Goal: Navigation & Orientation: Find specific page/section

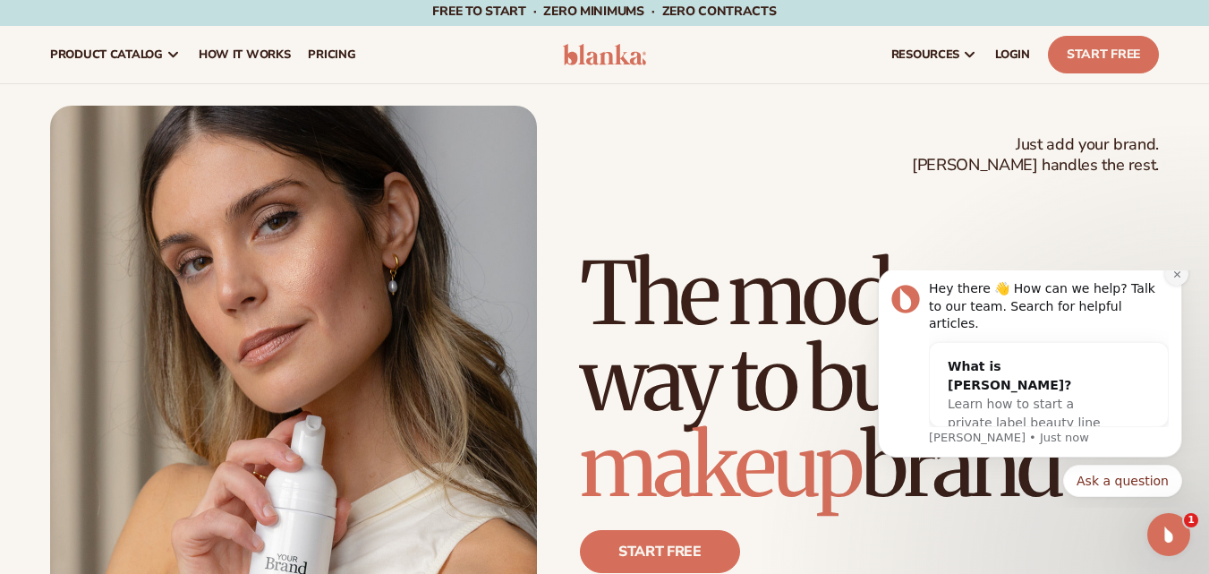
click at [1176, 279] on icon "Dismiss notification" at bounding box center [1177, 274] width 10 height 10
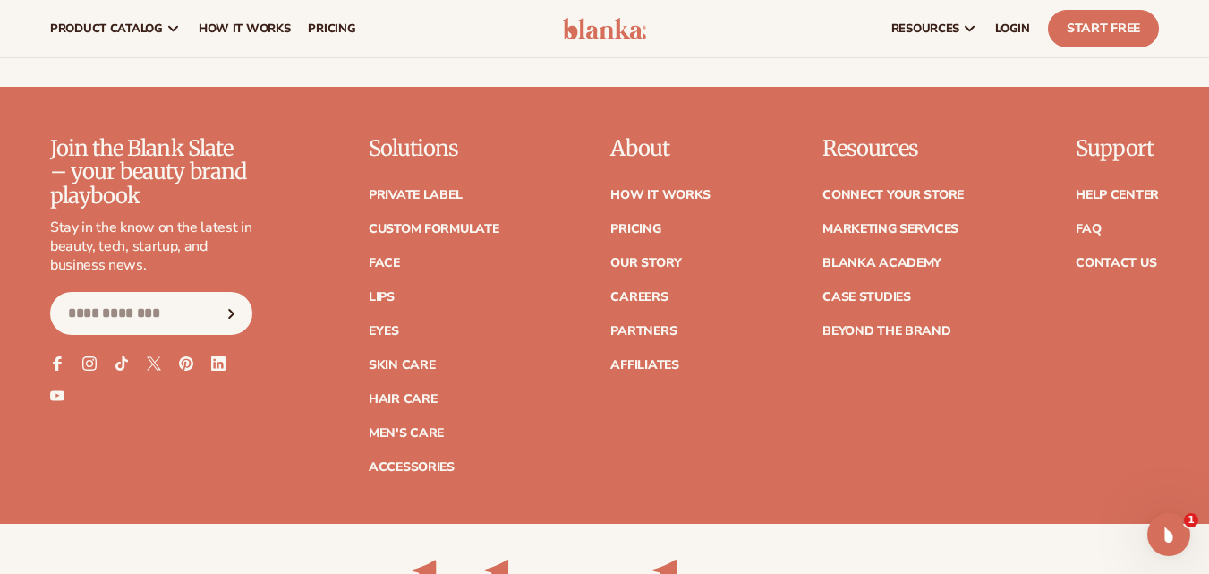
scroll to position [6990, 0]
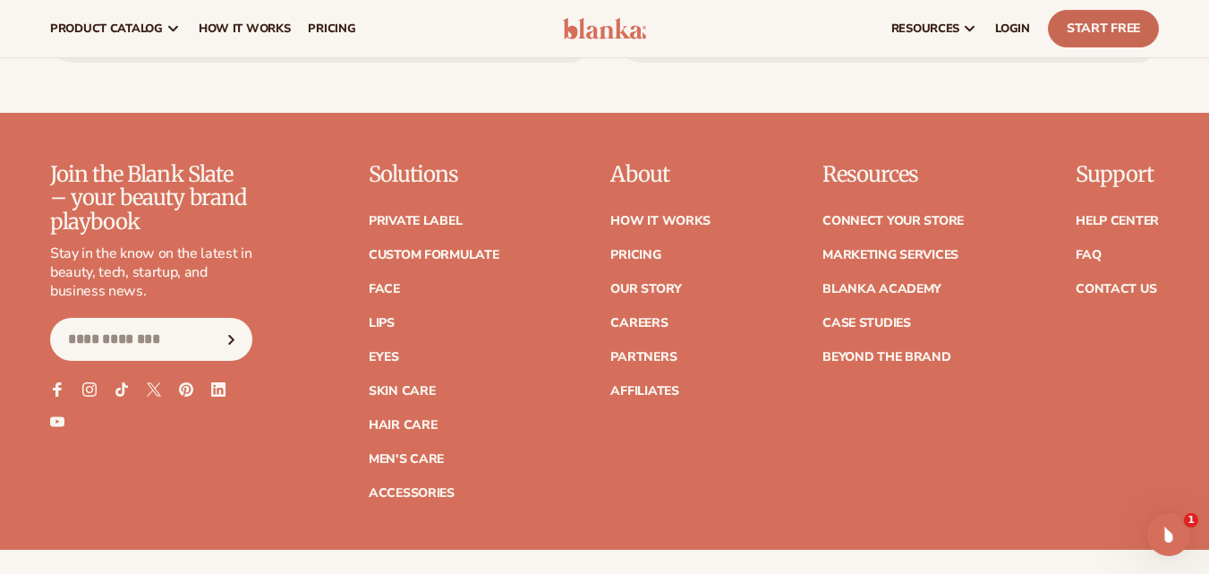
click at [1124, 27] on link "Start Free" at bounding box center [1103, 29] width 111 height 38
click at [1126, 283] on link "Contact Us" at bounding box center [1115, 289] width 81 height 13
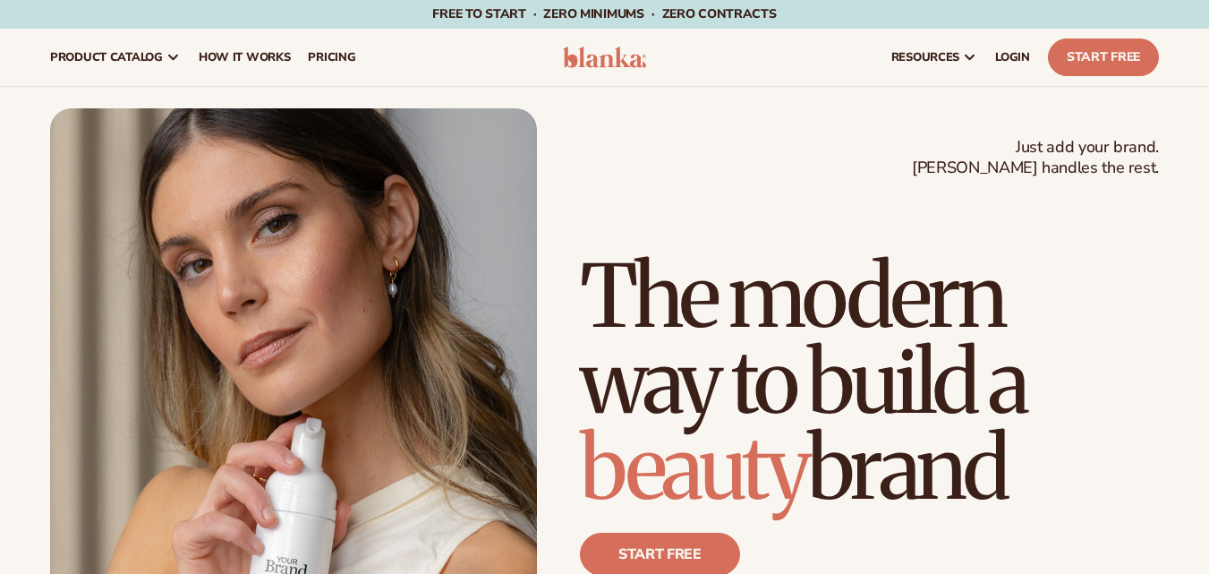
scroll to position [6990, 0]
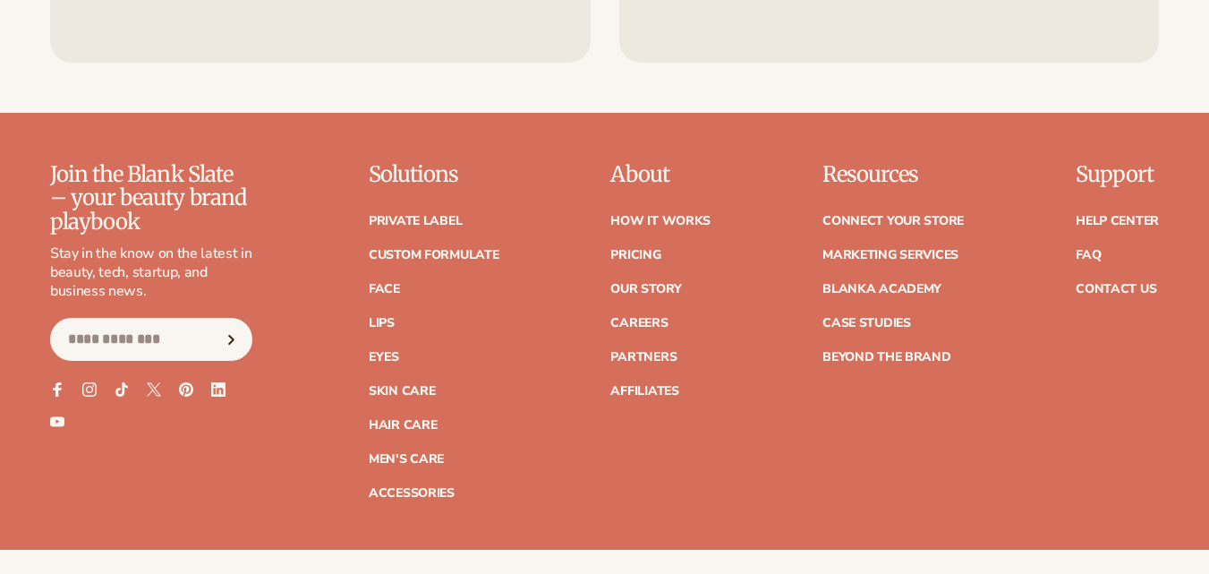
click at [1125, 249] on li "FAQ" at bounding box center [1116, 255] width 83 height 13
click at [1106, 283] on link "Contact Us" at bounding box center [1115, 289] width 81 height 13
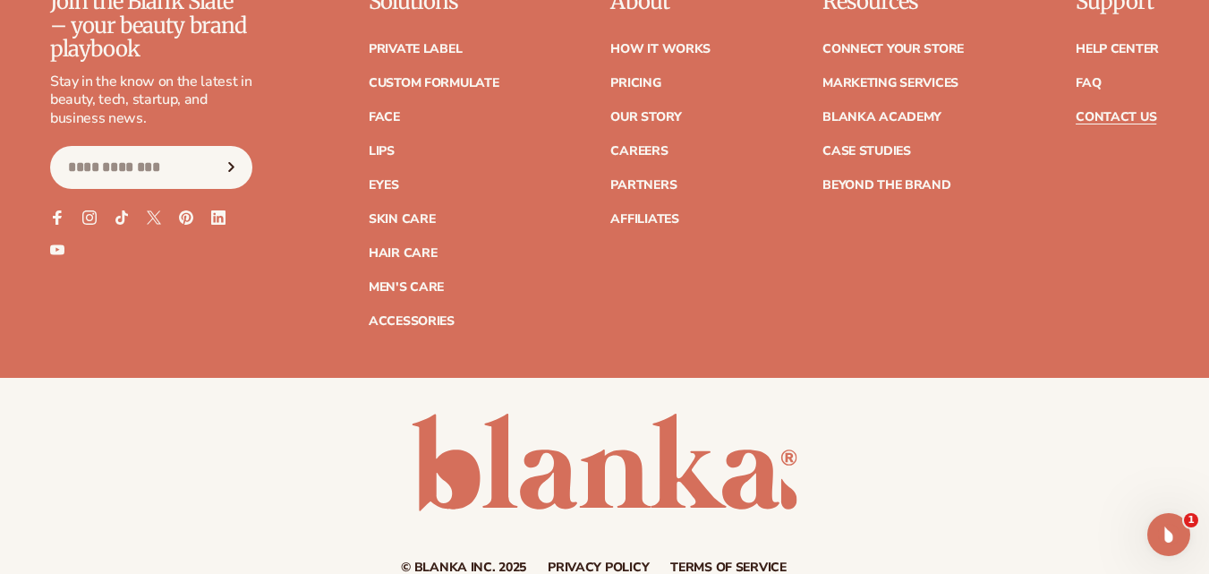
scroll to position [1796, 0]
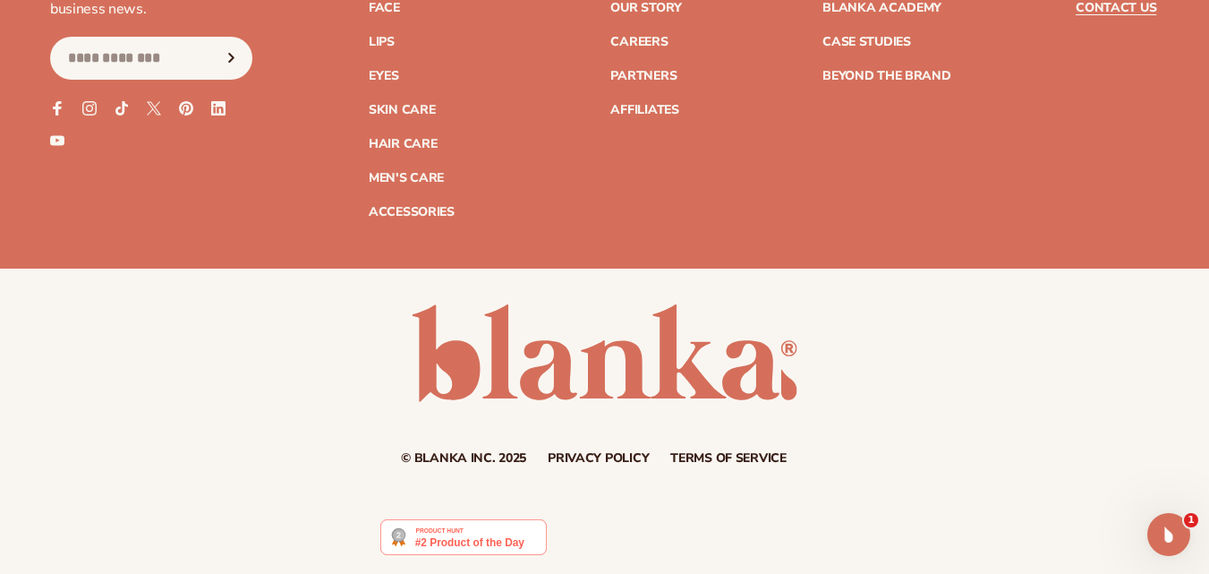
click at [628, 463] on link "Privacy policy" at bounding box center [598, 458] width 101 height 13
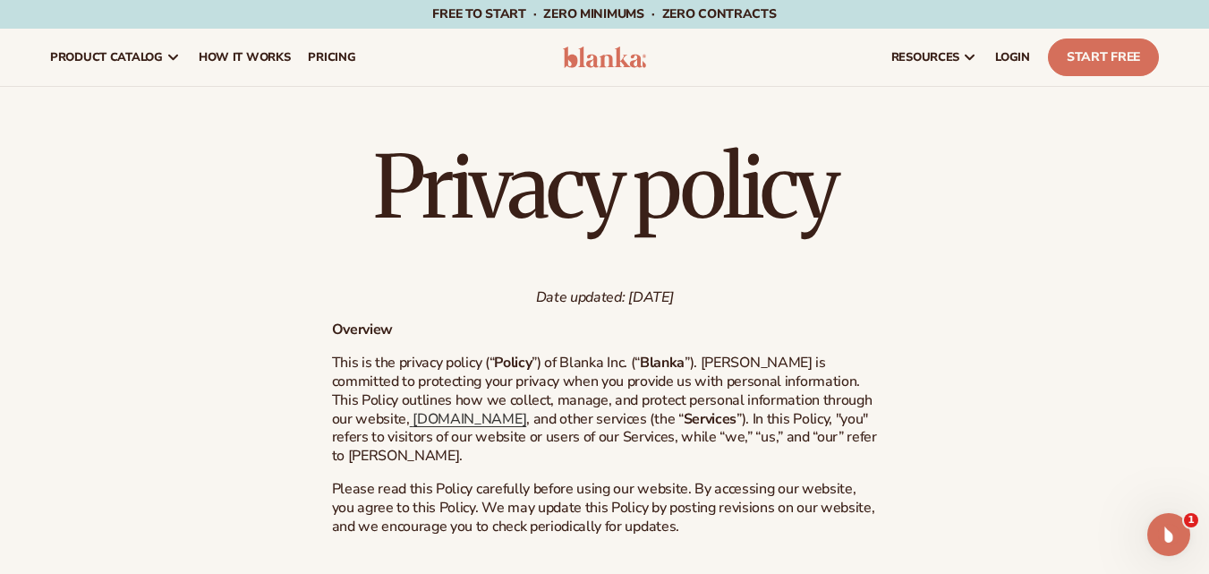
scroll to position [4515, 0]
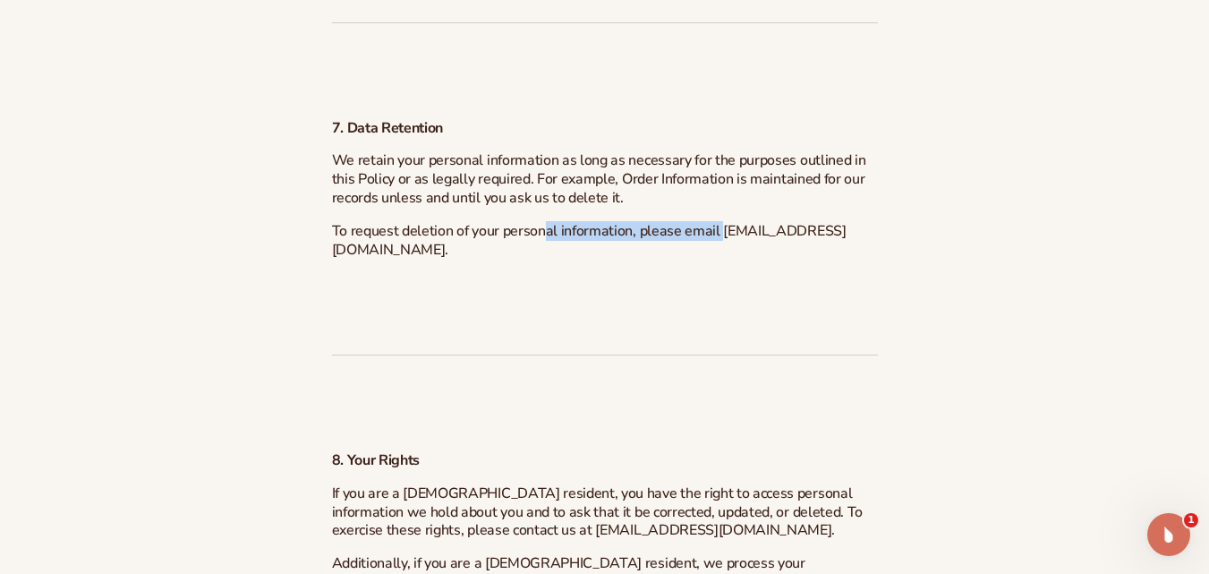
drag, startPoint x: 344, startPoint y: 285, endPoint x: 555, endPoint y: 274, distance: 211.5
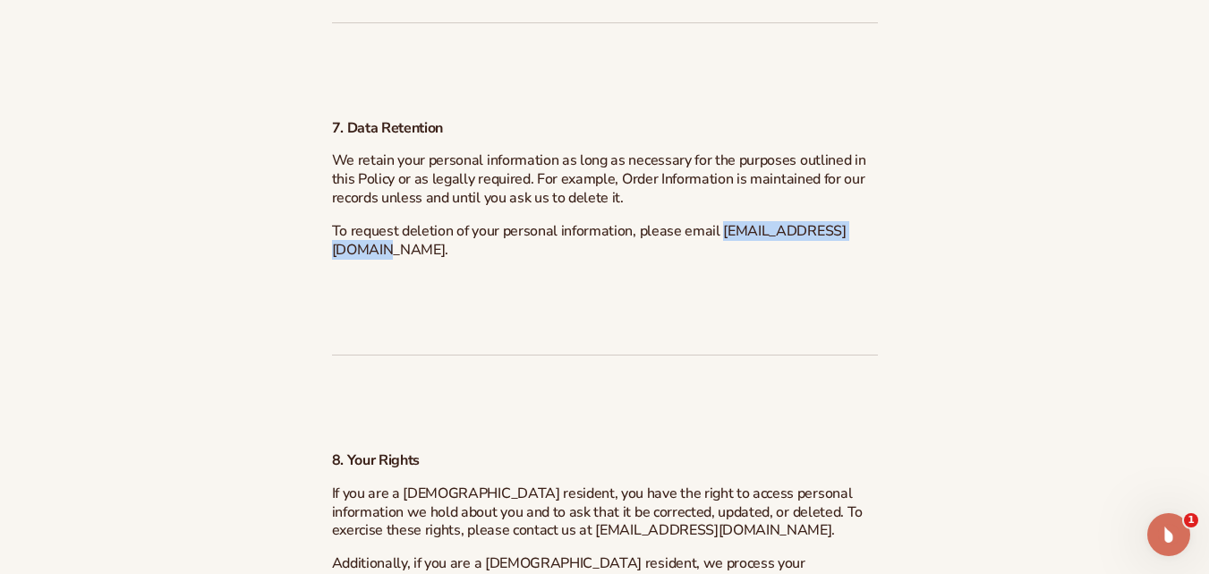
drag, startPoint x: 531, startPoint y: 282, endPoint x: 364, endPoint y: 289, distance: 166.6
copy span "[EMAIL_ADDRESS][DOMAIN_NAME]."
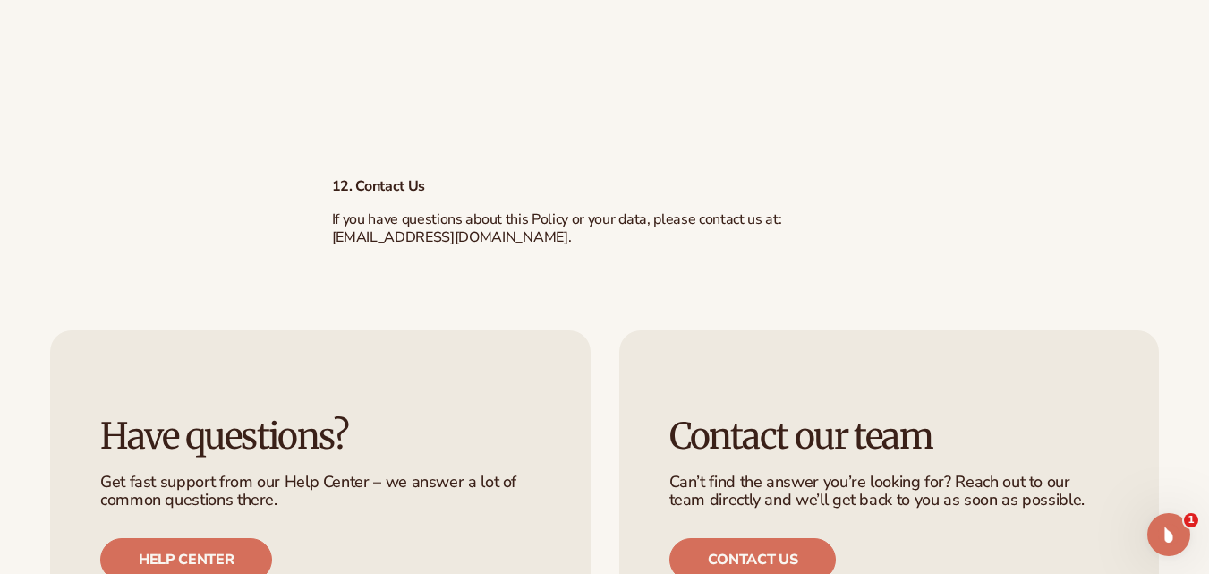
scroll to position [7042, 0]
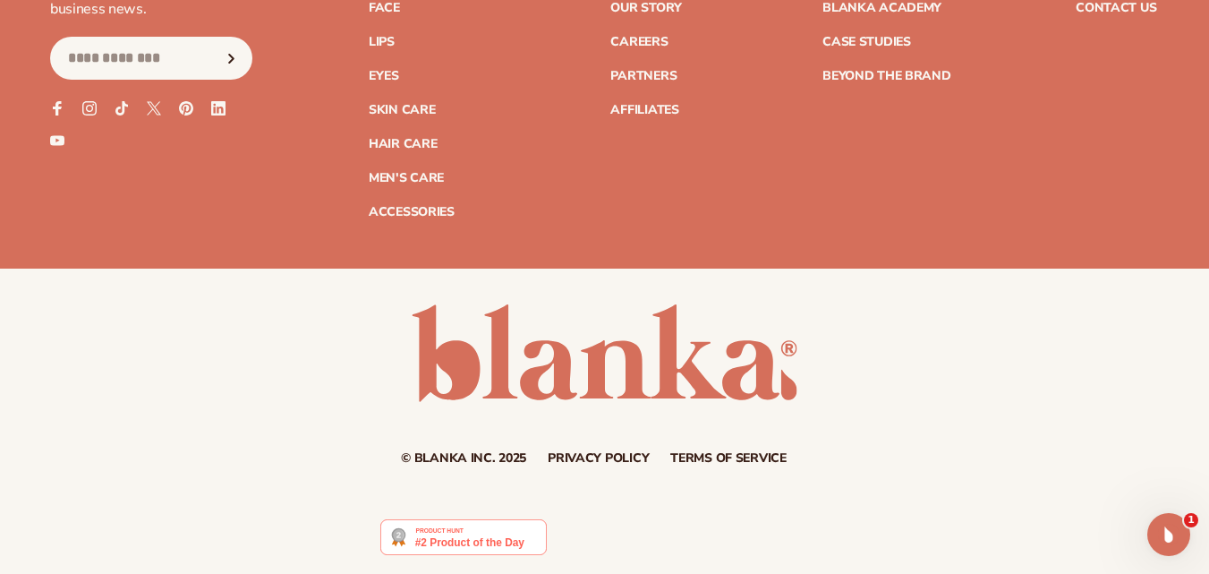
click at [711, 463] on link "Terms of service" at bounding box center [728, 458] width 116 height 13
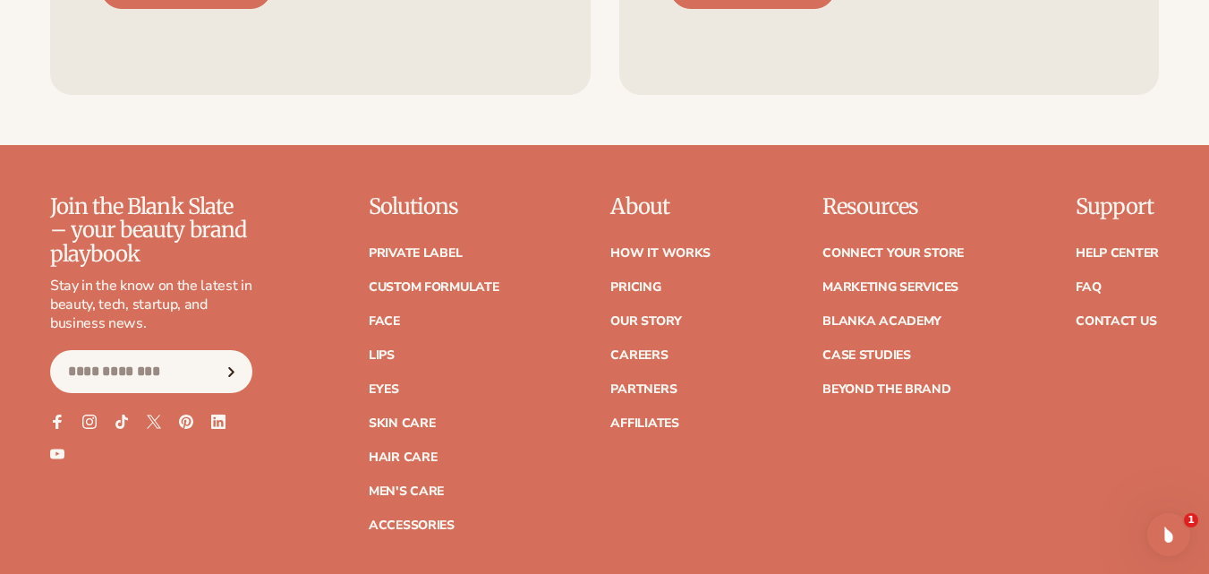
scroll to position [14468, 0]
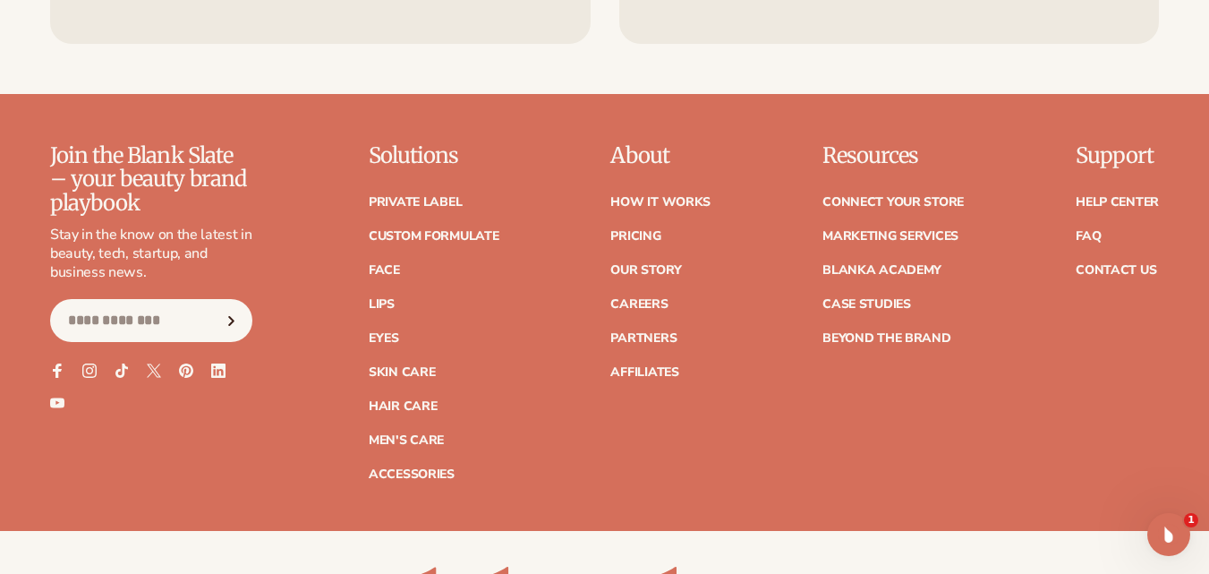
click at [1121, 276] on ul "Help Center FAQ Contact Us" at bounding box center [1116, 227] width 83 height 98
click at [1115, 276] on link "Contact Us" at bounding box center [1115, 270] width 81 height 13
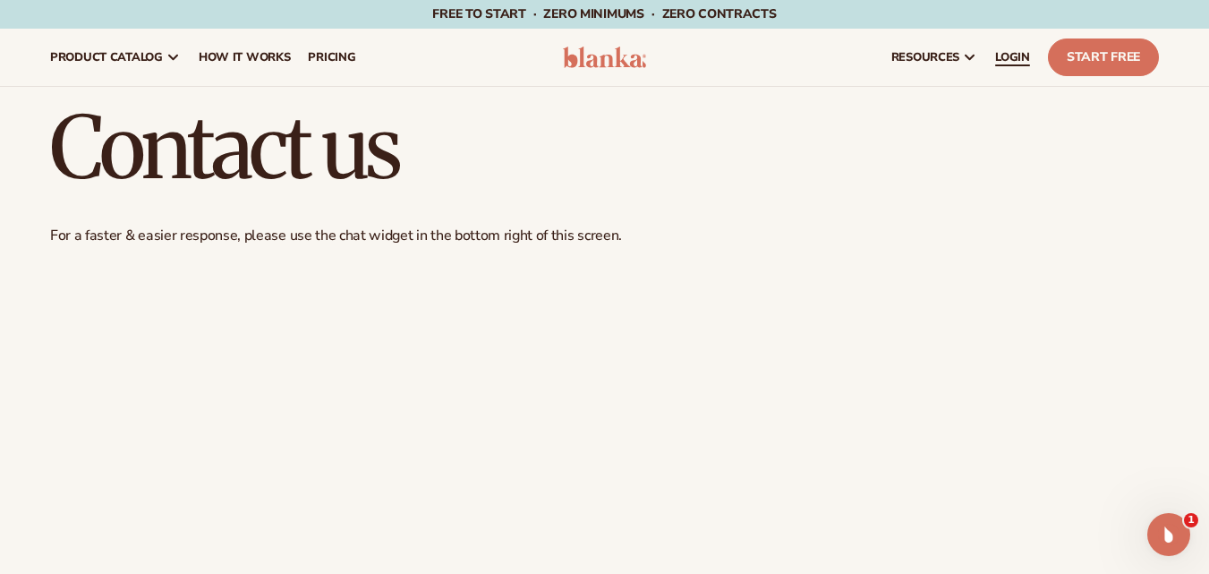
click at [1008, 54] on span "LOGIN" at bounding box center [1012, 57] width 35 height 14
